Goal: Task Accomplishment & Management: Complete application form

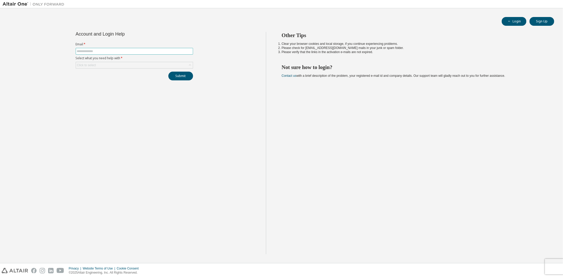
click at [89, 52] on input "text" at bounding box center [134, 51] width 115 height 4
type input "**********"
click at [104, 64] on div "Click to select" at bounding box center [134, 65] width 117 height 6
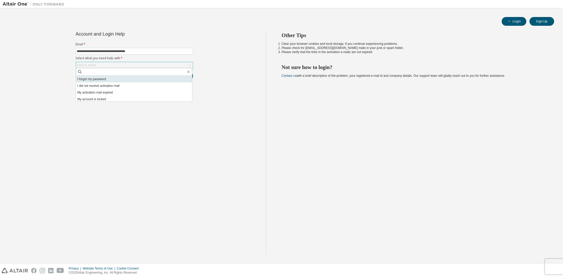
click at [100, 79] on li "I forgot my password" at bounding box center [134, 79] width 116 height 7
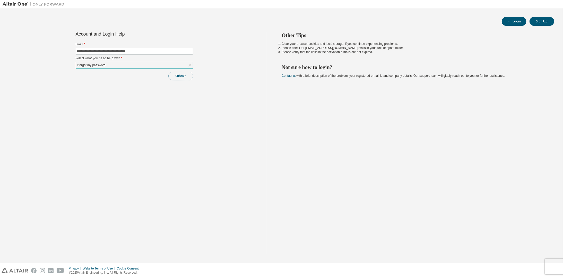
click at [183, 77] on button "Submit" at bounding box center [180, 76] width 25 height 9
click at [177, 74] on button "Submit" at bounding box center [180, 76] width 25 height 9
click at [179, 75] on button "Submit" at bounding box center [180, 76] width 25 height 9
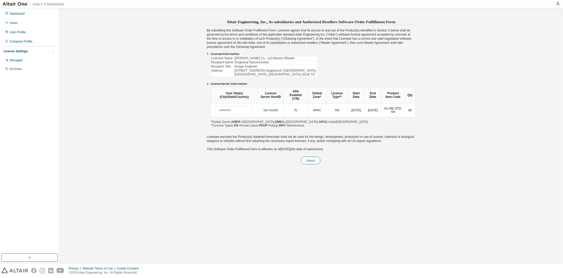
click at [311, 157] on button "Submit" at bounding box center [311, 161] width 20 height 8
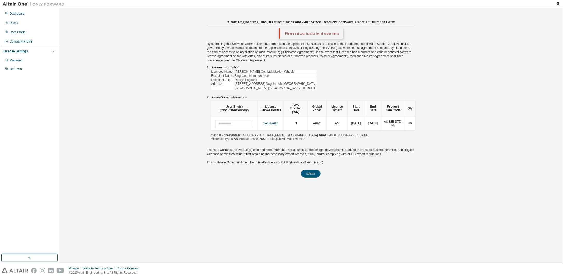
click at [335, 81] on div "Licensee Name: [PERSON_NAME] Co., Ltd./Maxion Wheels Recipient Name: Singhanat …" at bounding box center [313, 82] width 205 height 24
click at [324, 78] on div "Licensee Name: [PERSON_NAME] Co., Ltd./Maxion Wheels Recipient Name: Singhanat …" at bounding box center [313, 82] width 205 height 24
click at [240, 120] on input "text" at bounding box center [235, 124] width 38 height 9
click at [253, 185] on div "Altair Engineering, Inc., its subsidiaries and Authorized Resellers Software Or…" at bounding box center [311, 136] width 499 height 250
click at [323, 36] on div "Please set your hostids for all order items" at bounding box center [311, 33] width 64 height 10
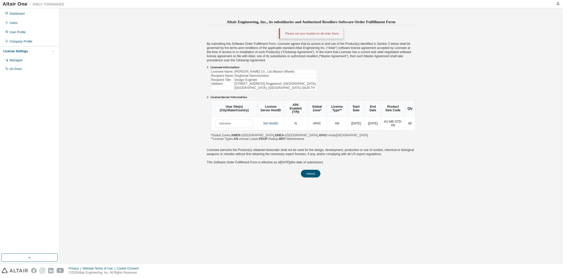
click at [323, 33] on div "Please set your hostids for all order items" at bounding box center [311, 33] width 64 height 10
click at [330, 76] on div "Licensee Name: [PERSON_NAME] Co., Ltd./Maxion Wheels Recipient Name: Singhanat …" at bounding box center [313, 82] width 205 height 24
click at [273, 122] on link "Set HostID" at bounding box center [271, 124] width 15 height 4
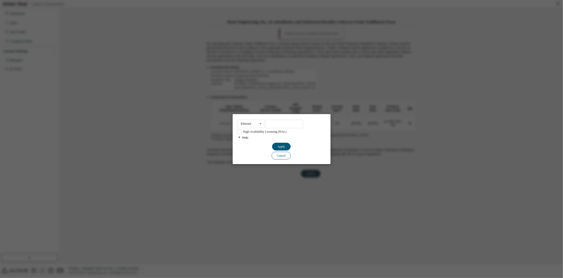
click at [279, 155] on button "Cancel" at bounding box center [280, 155] width 19 height 8
